Goal: Information Seeking & Learning: Learn about a topic

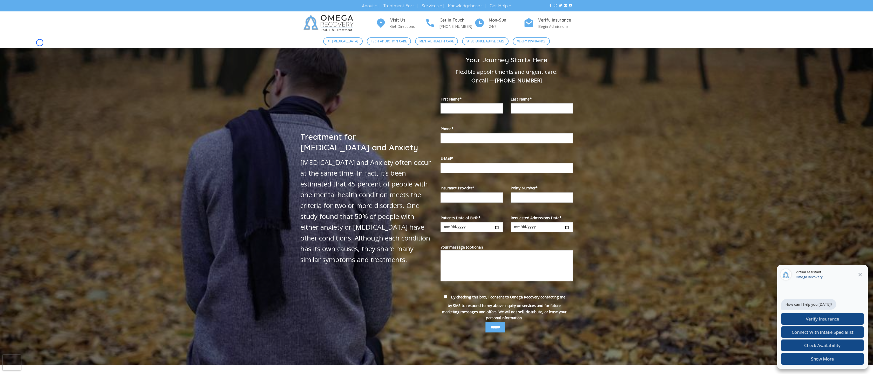
click at [40, 43] on div "[MEDICAL_DATA] Tech Addiction Care Mental Health Care Substance Abuse Care Veri…" at bounding box center [436, 41] width 873 height 13
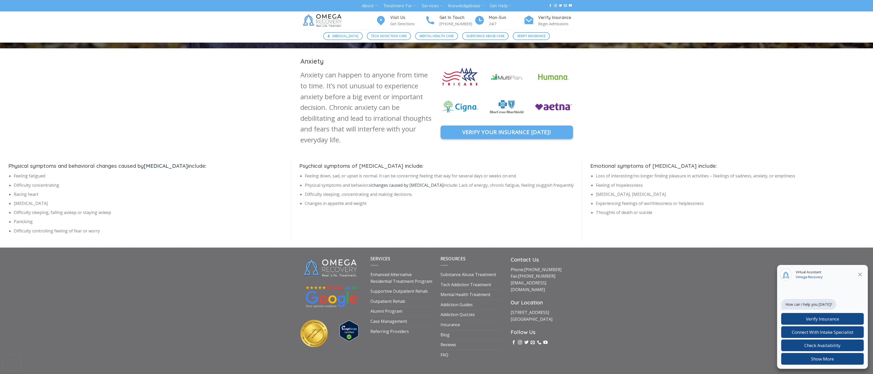
scroll to position [339, 0]
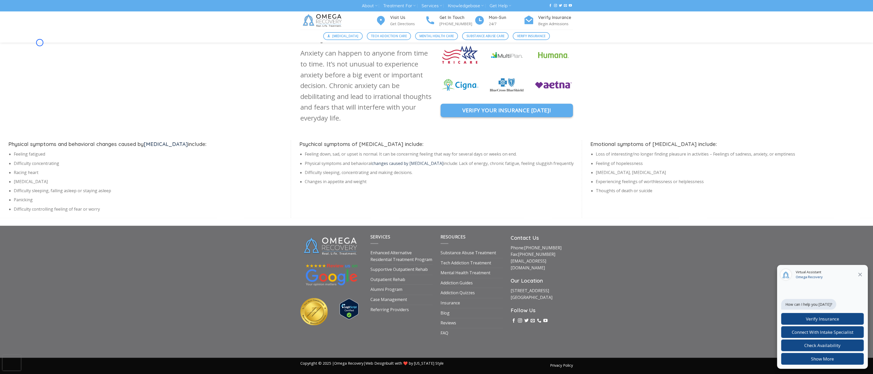
click at [40, 43] on div "Anxiety Anxiety can happen to anyone from time to time. It’s not unusual to exp…" at bounding box center [436, 125] width 873 height 183
click at [38, 28] on div "Visit Us Get Directions Get In Touch [PHONE_NUMBER] Mon-[DATE] Verify Insurance…" at bounding box center [436, 20] width 873 height 18
click at [43, 31] on div "[MEDICAL_DATA] Tech Addiction Care Mental Health Care Substance Abuse Care Veri…" at bounding box center [436, 36] width 873 height 13
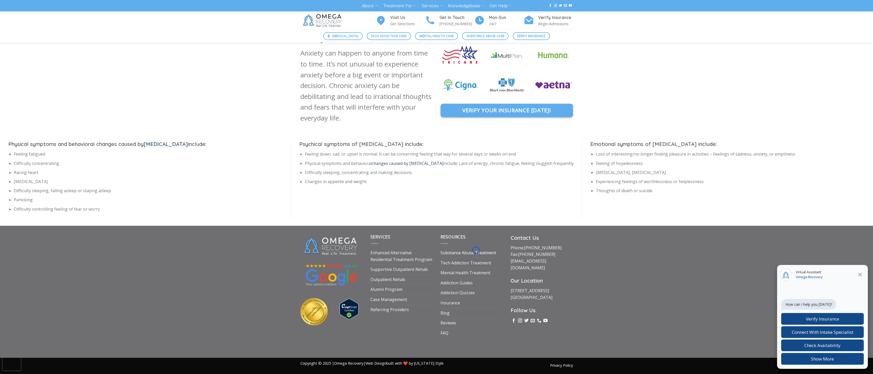
click at [476, 250] on link "Substance Abuse Treatment" at bounding box center [468, 253] width 56 height 10
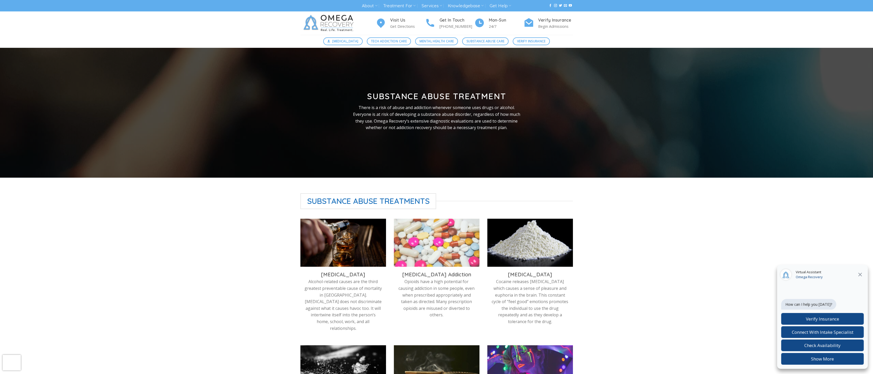
click at [26, 32] on div "Visit Us Get Directions Get In Touch [PHONE_NUMBER] Mon-[DATE] Verify Insurance…" at bounding box center [436, 22] width 873 height 23
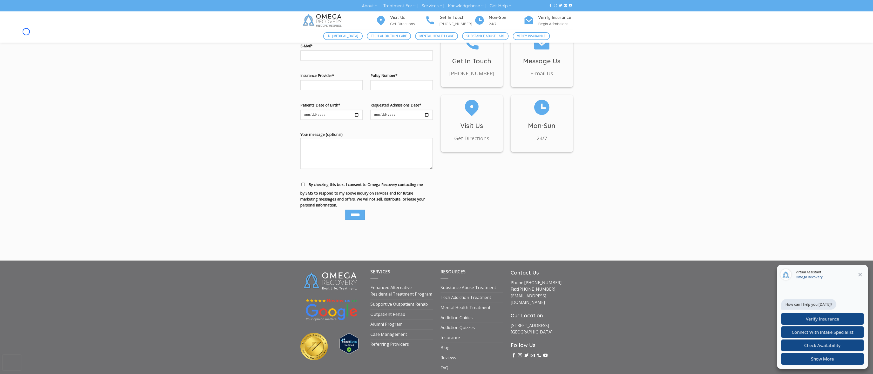
scroll to position [572, 0]
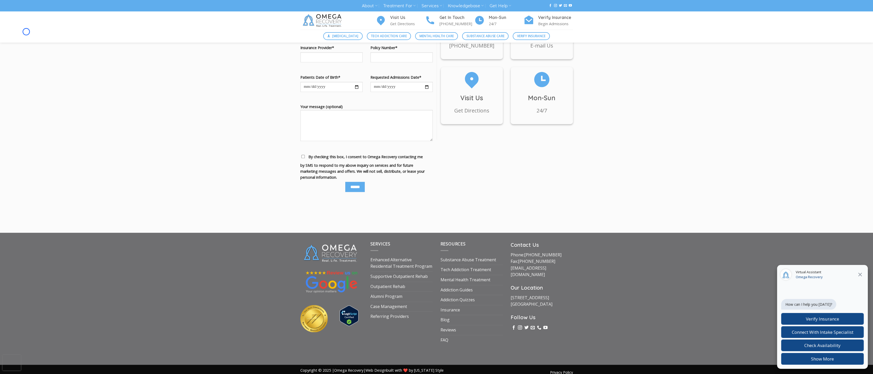
click at [26, 32] on div "[MEDICAL_DATA] Tech Addiction Care Mental Health Care Substance Abuse Care Veri…" at bounding box center [436, 36] width 873 height 13
click at [417, 271] on link "Supportive Outpatient Rehab" at bounding box center [398, 276] width 57 height 10
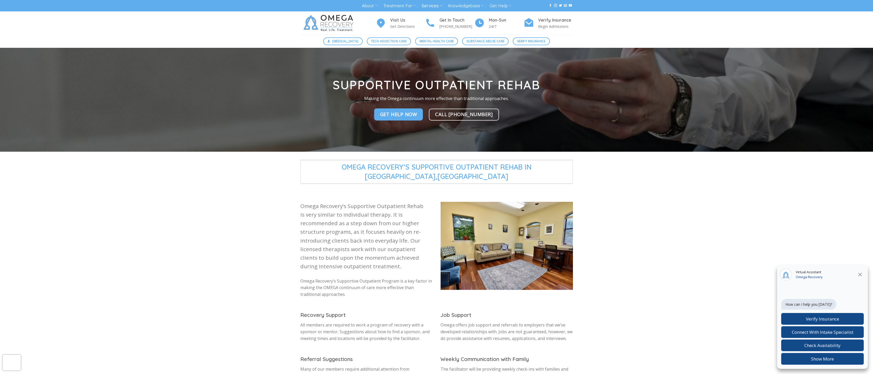
click at [37, 44] on div "[MEDICAL_DATA] Tech Addiction Care Mental Health Care Substance Abuse Care Veri…" at bounding box center [436, 41] width 873 height 13
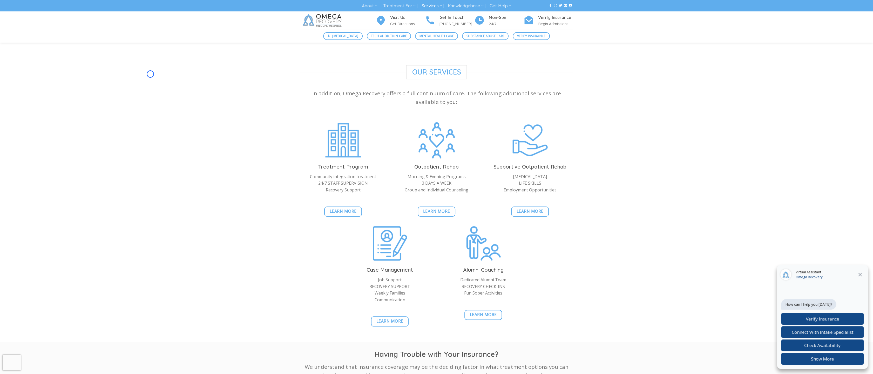
scroll to position [521, 0]
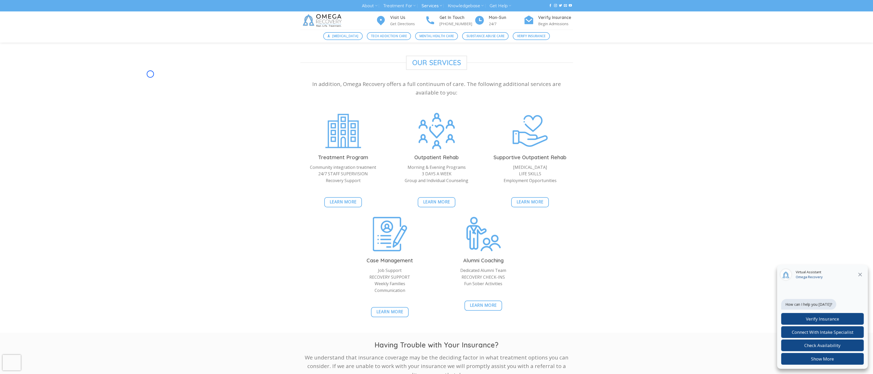
click at [37, 44] on div "Supportive Outpatient Rehab Making the Omega continuum more effective than trad…" at bounding box center [436, 6] width 873 height 961
click at [328, 19] on img at bounding box center [322, 20] width 45 height 18
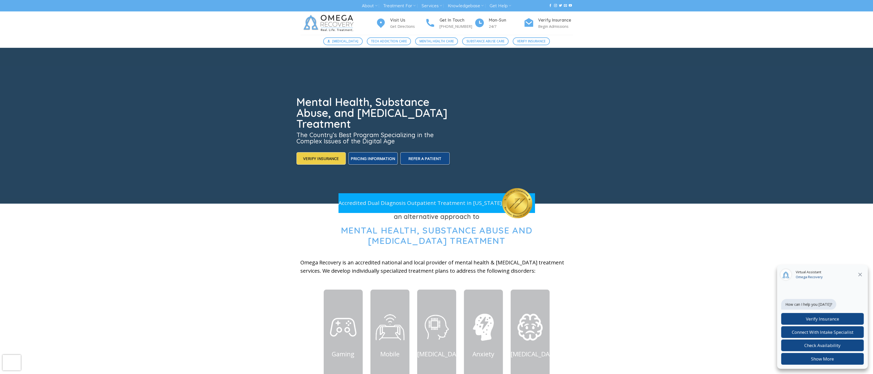
click at [37, 30] on div "Visit Us Get Directions Get In Touch [PHONE_NUMBER] Mon-[DATE] Verify Insurance…" at bounding box center [436, 22] width 873 height 23
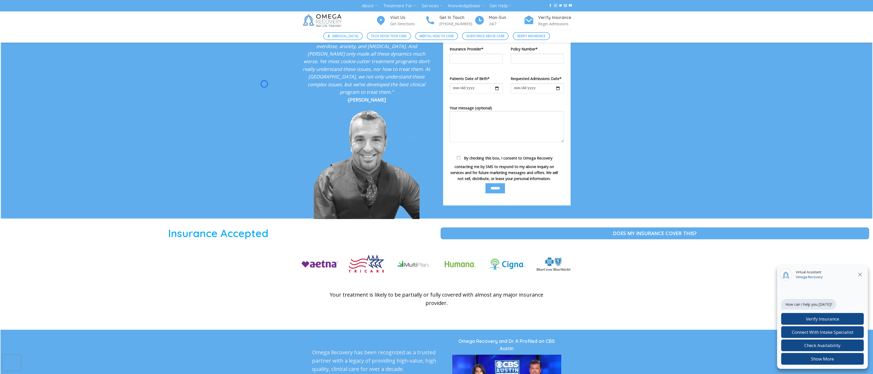
scroll to position [992, 0]
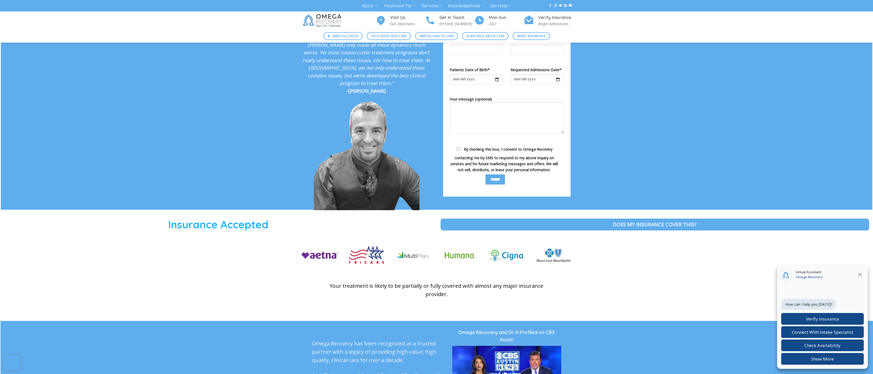
click at [37, 30] on div "[MEDICAL_DATA] Tech Addiction Care Mental Health Care Substance Abuse Care Veri…" at bounding box center [436, 36] width 873 height 13
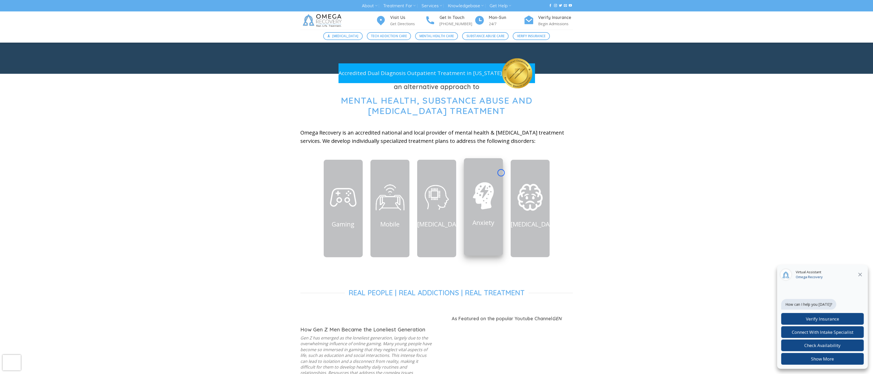
click at [501, 173] on div at bounding box center [483, 206] width 39 height 97
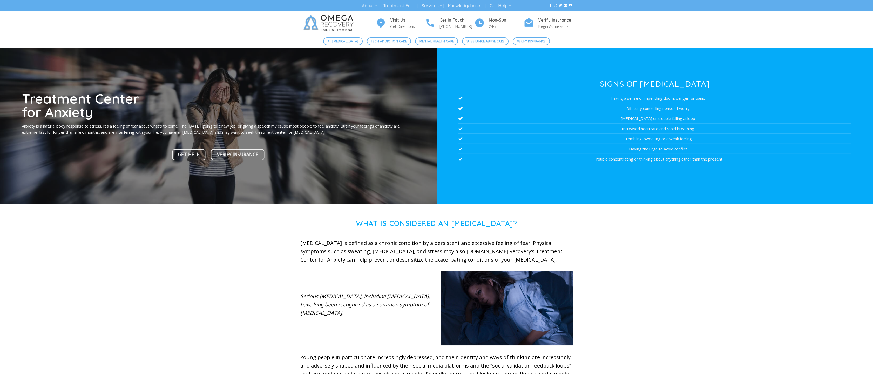
click at [501, 173] on div at bounding box center [654, 126] width 436 height 156
click at [28, 39] on div "[MEDICAL_DATA] Tech Addiction Care Mental Health Care Substance Abuse Care Veri…" at bounding box center [436, 41] width 873 height 13
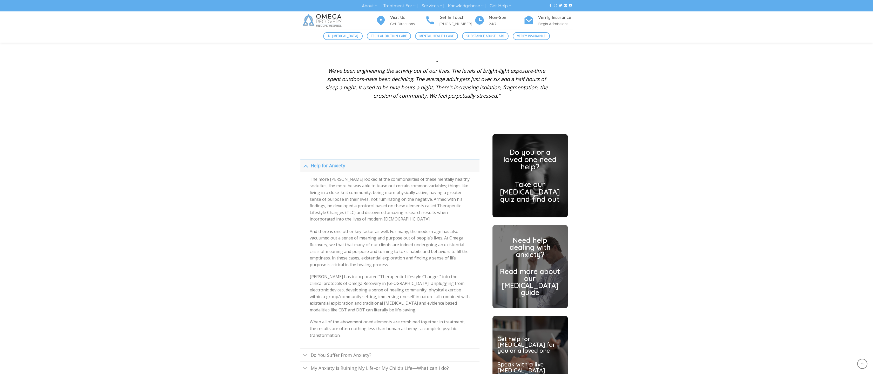
scroll to position [1115, 0]
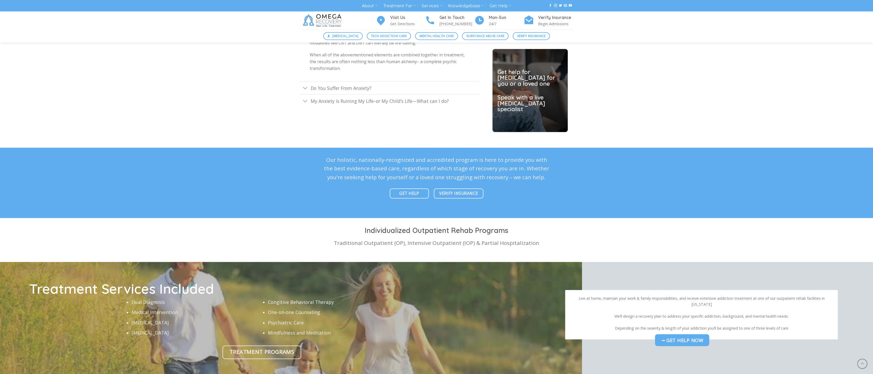
click at [28, 39] on div "[MEDICAL_DATA] Tech Addiction Care Mental Health Care Substance Abuse Care Veri…" at bounding box center [436, 36] width 873 height 13
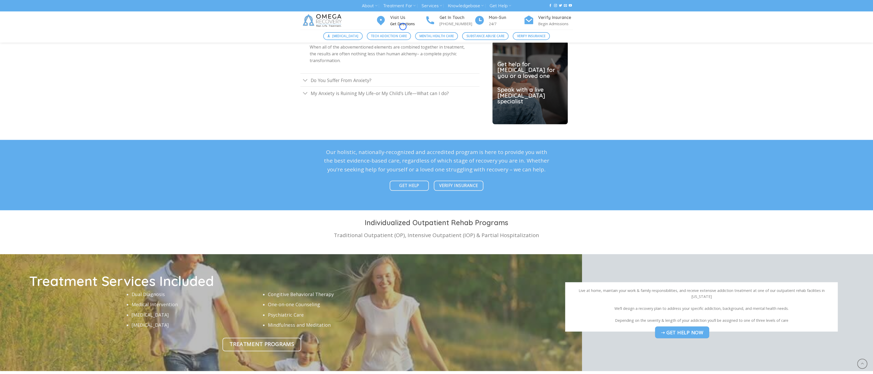
click at [403, 26] on p "Get Directions" at bounding box center [407, 24] width 35 height 6
